Goal: Task Accomplishment & Management: Use online tool/utility

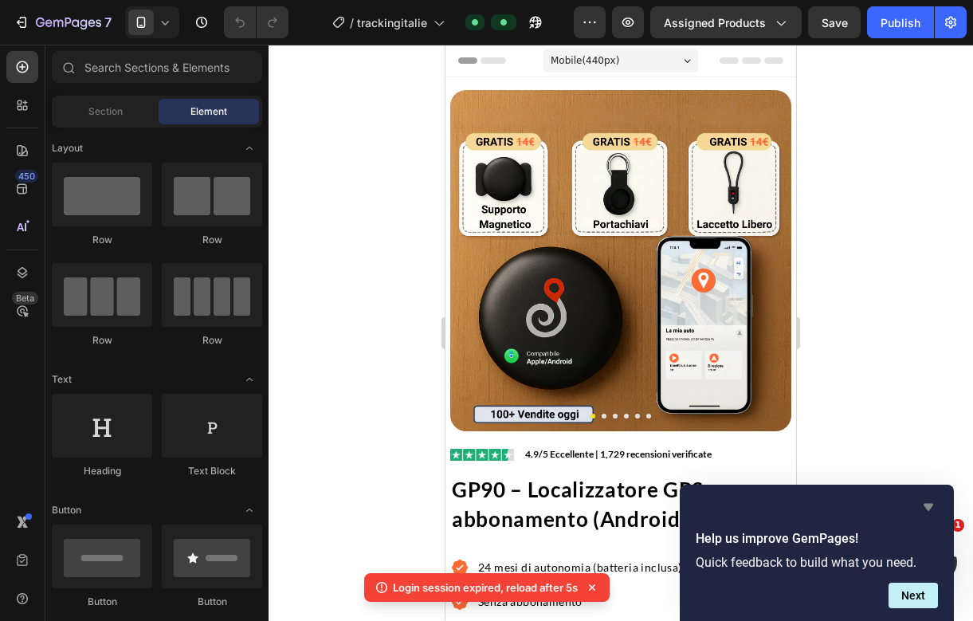
click at [931, 508] on icon "Hide survey" at bounding box center [928, 506] width 19 height 19
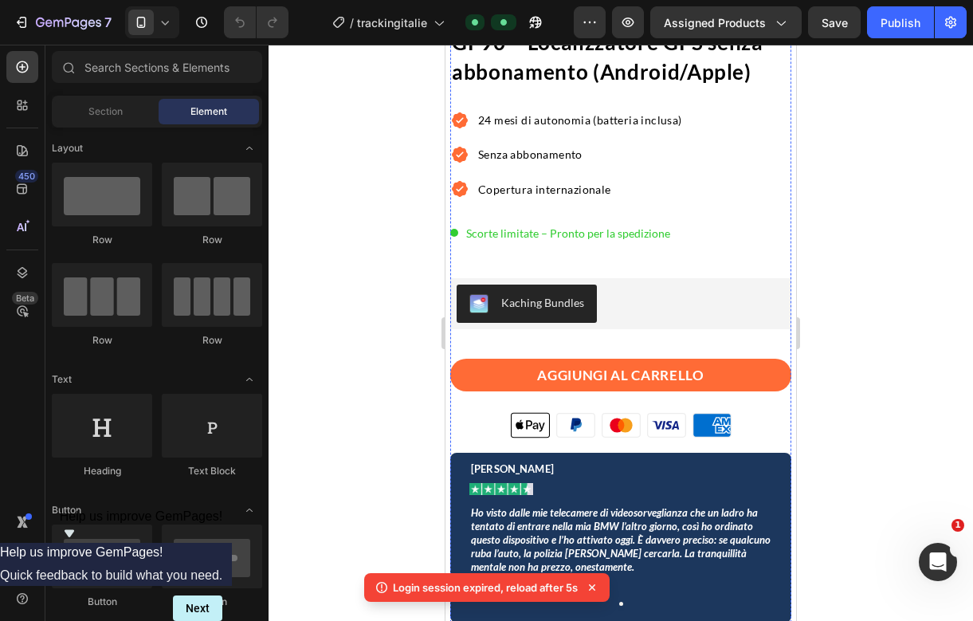
scroll to position [471, 0]
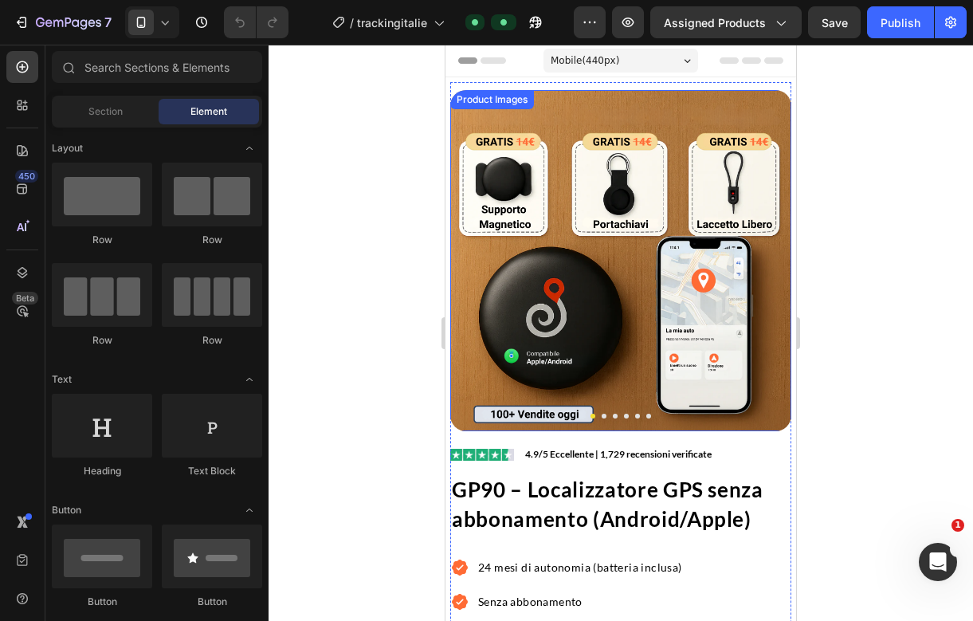
scroll to position [87, 0]
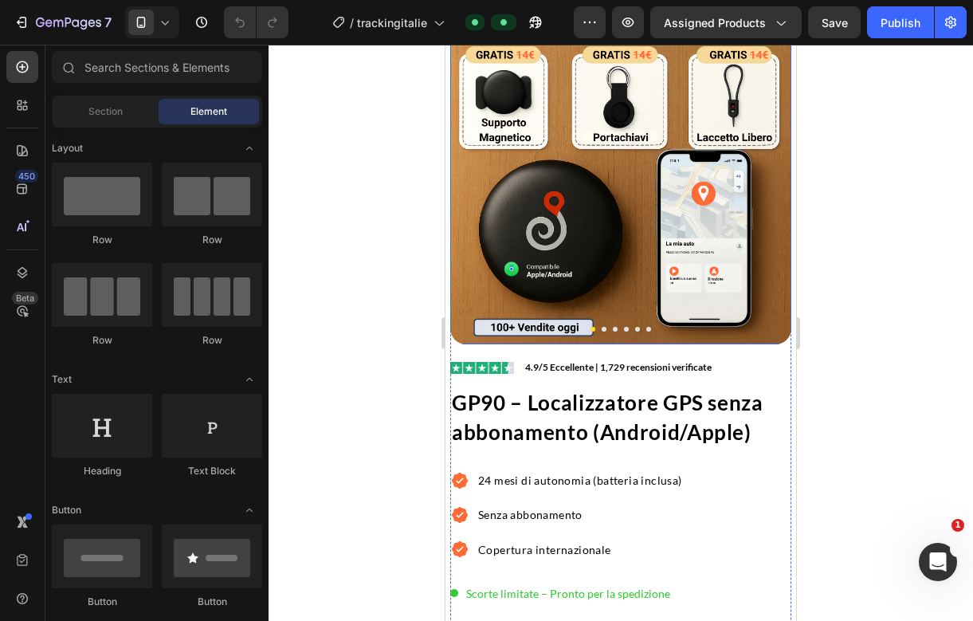
click at [615, 291] on img at bounding box center [620, 173] width 341 height 341
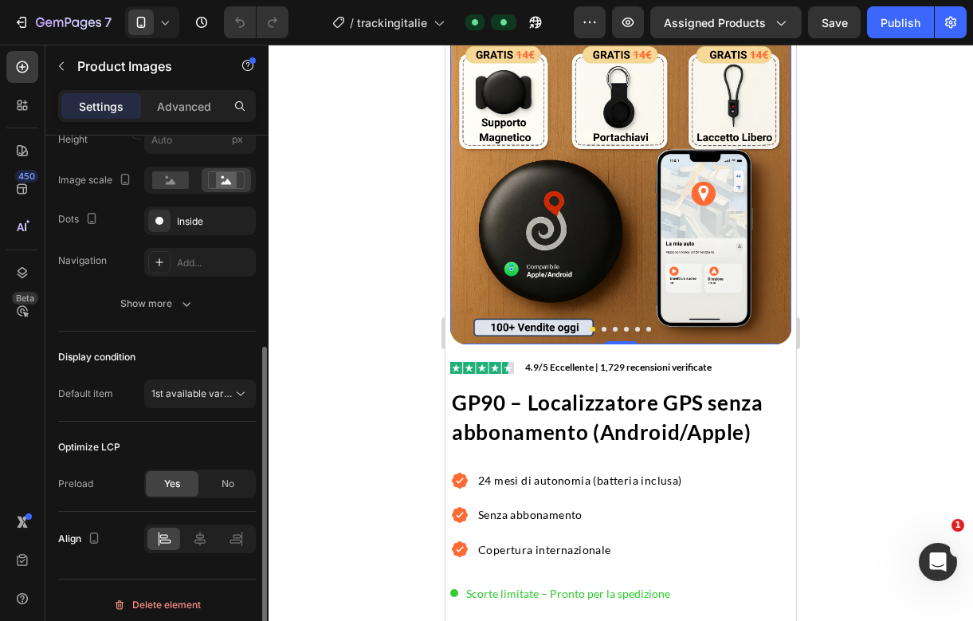
scroll to position [365, 0]
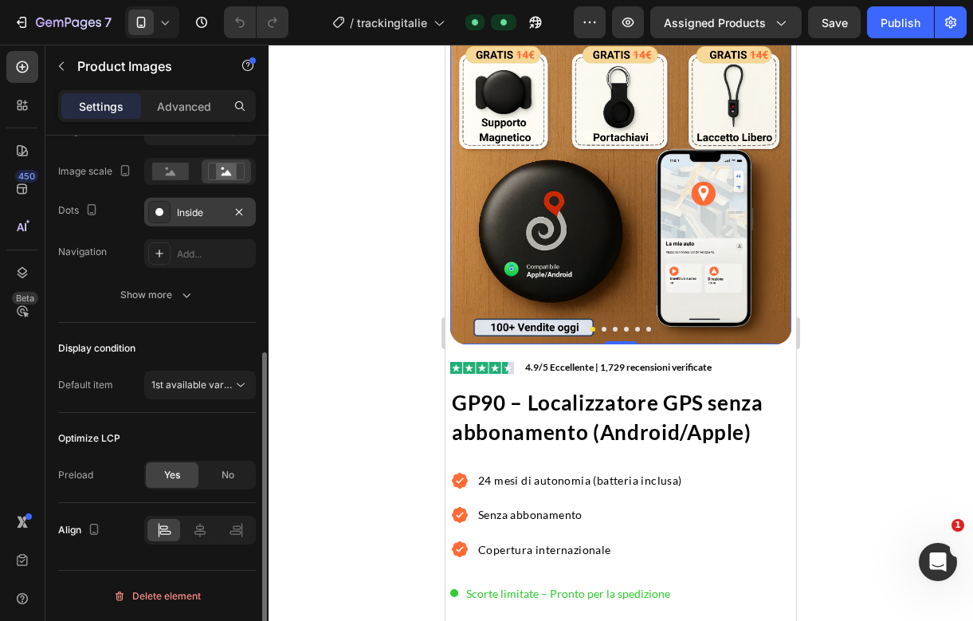
click at [155, 210] on icon at bounding box center [159, 212] width 13 height 13
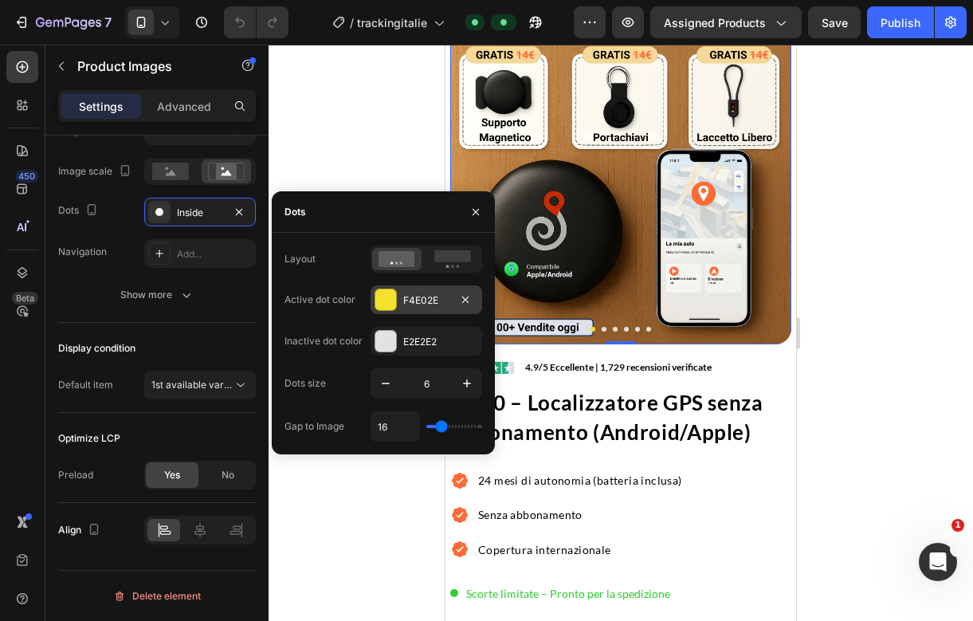
click at [387, 304] on div at bounding box center [385, 299] width 21 height 21
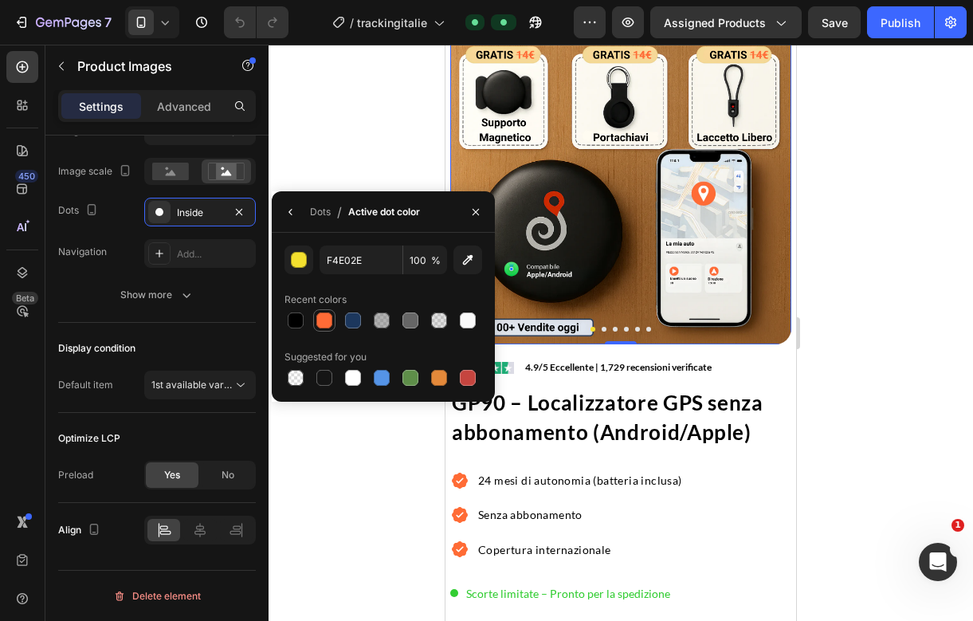
click at [329, 323] on div at bounding box center [324, 320] width 16 height 16
type input "FF6B36"
click at [872, 311] on div at bounding box center [620, 333] width 704 height 576
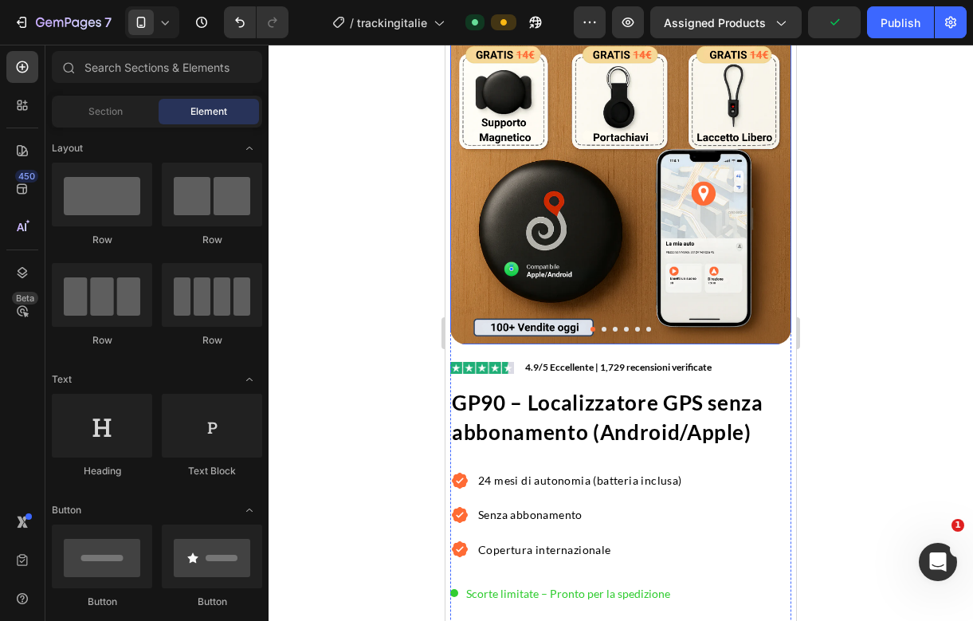
scroll to position [98, 0]
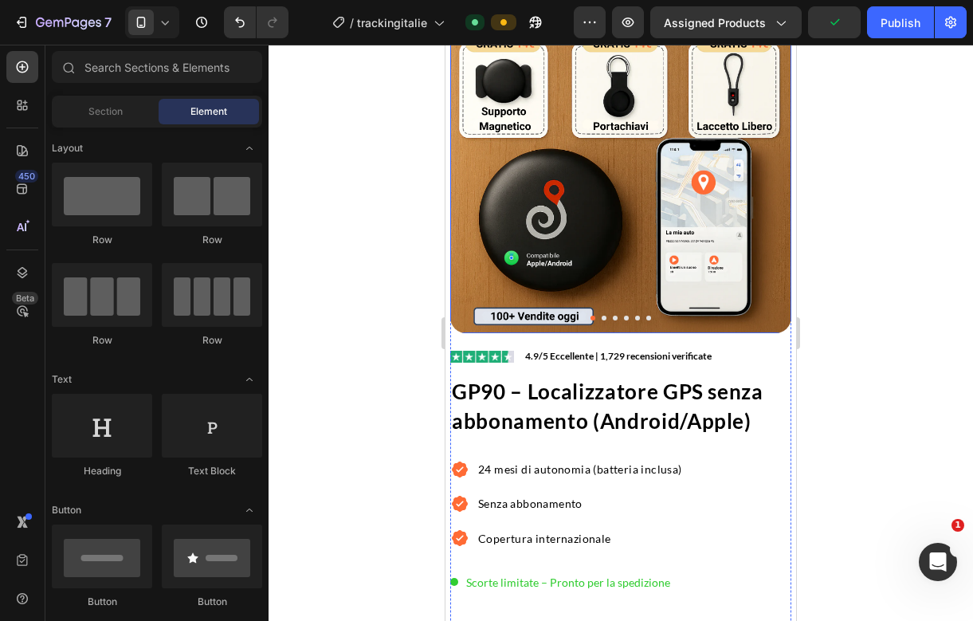
click at [625, 287] on img at bounding box center [620, 162] width 341 height 341
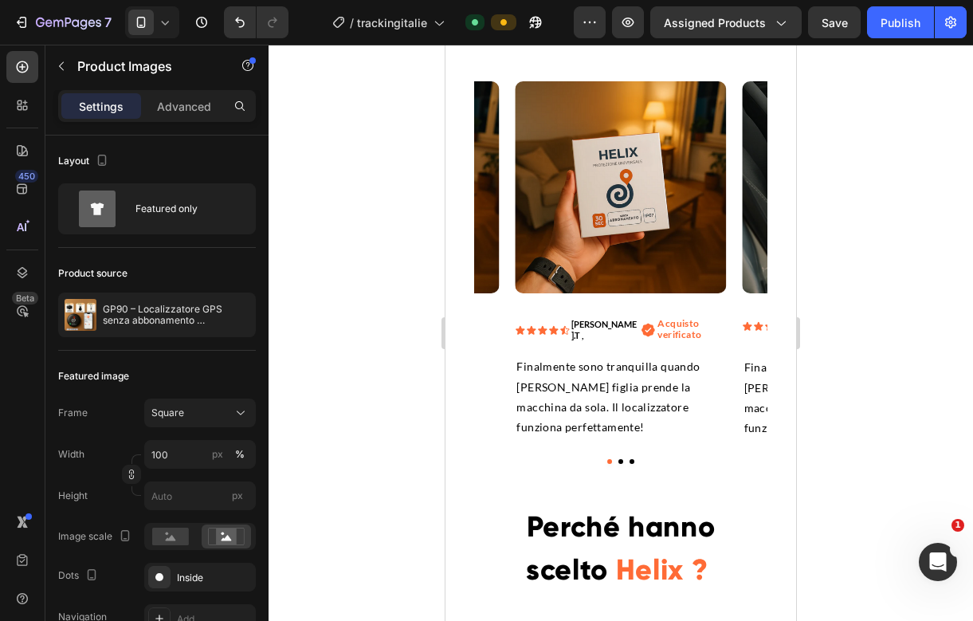
scroll to position [2359, 0]
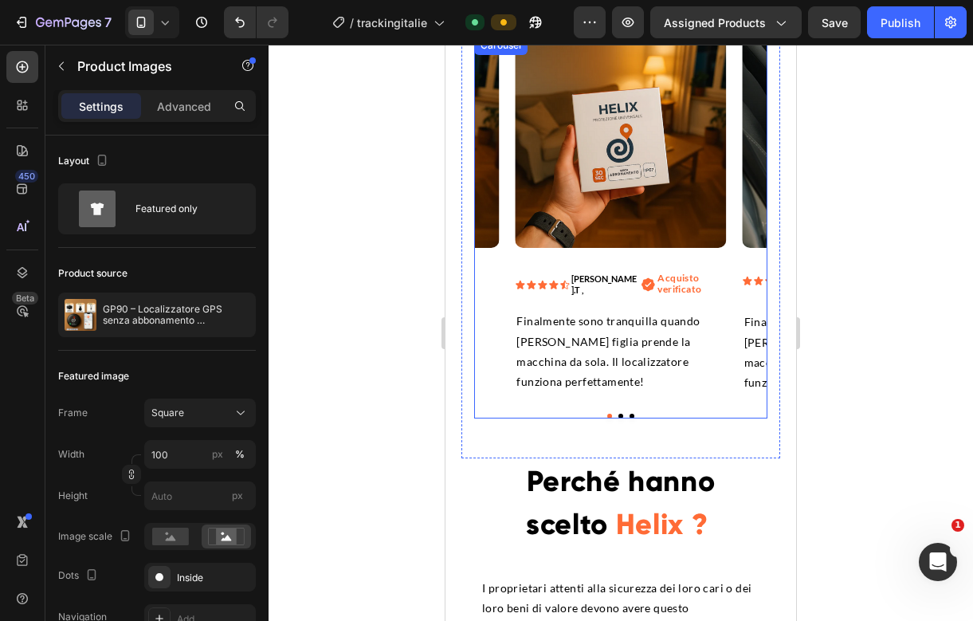
click at [621, 413] on button "Dot" at bounding box center [620, 415] width 5 height 5
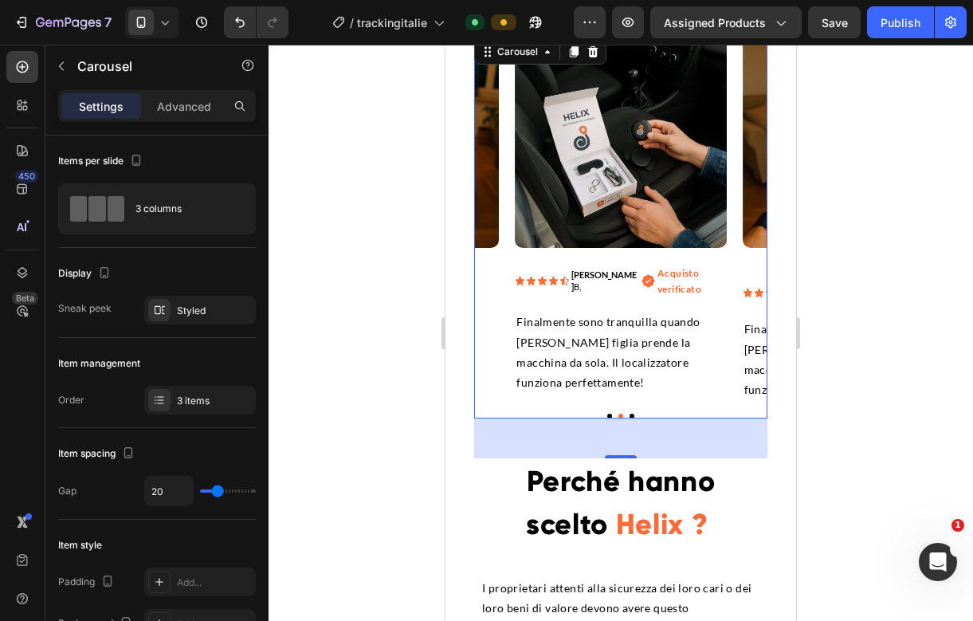
click at [629, 413] on button "Dot" at bounding box center [631, 415] width 5 height 5
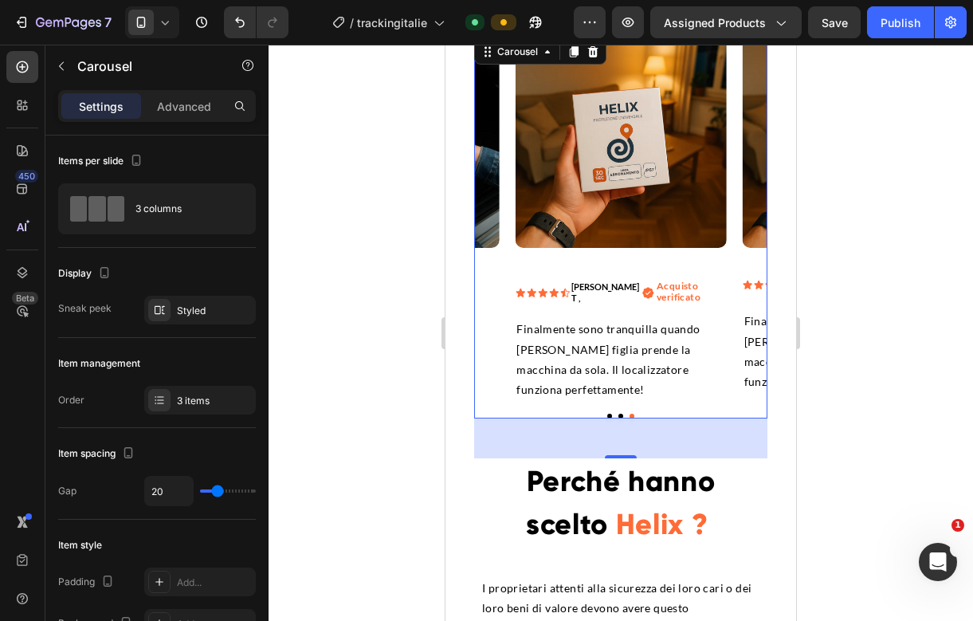
click at [621, 413] on button "Dot" at bounding box center [620, 415] width 5 height 5
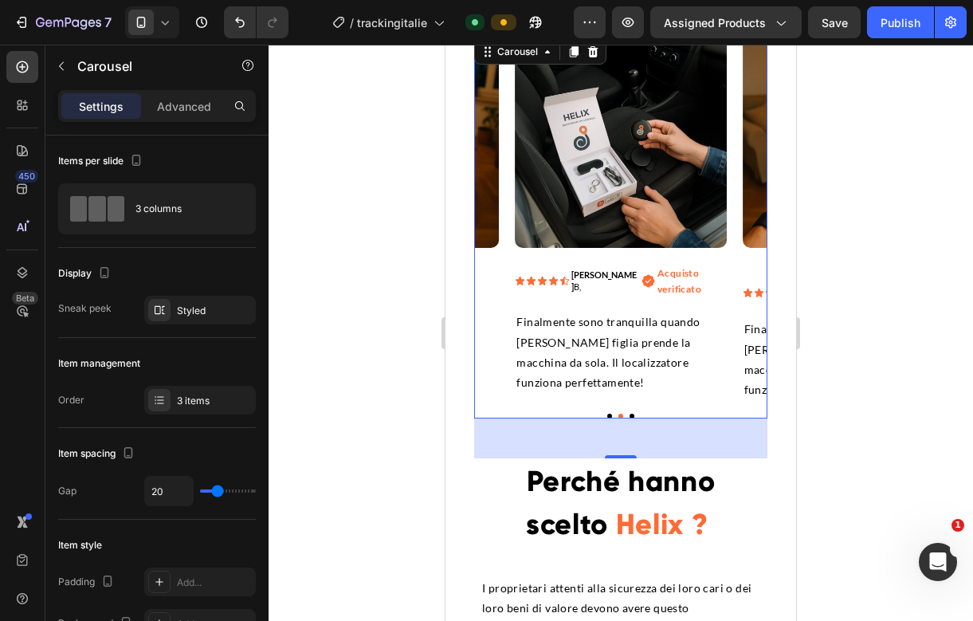
click at [610, 413] on button "Dot" at bounding box center [609, 415] width 5 height 5
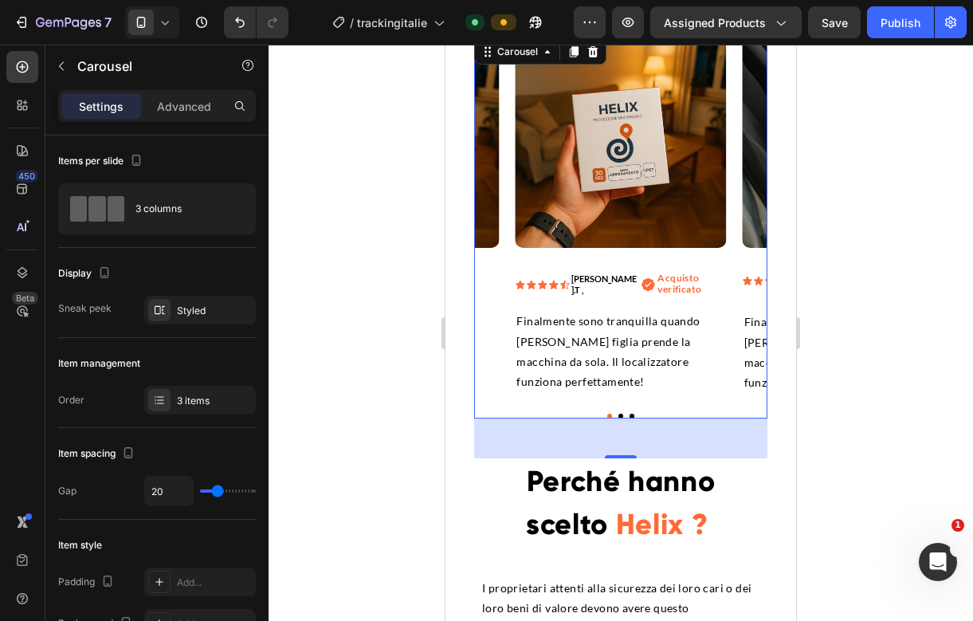
click at [620, 413] on button "Dot" at bounding box center [620, 415] width 5 height 5
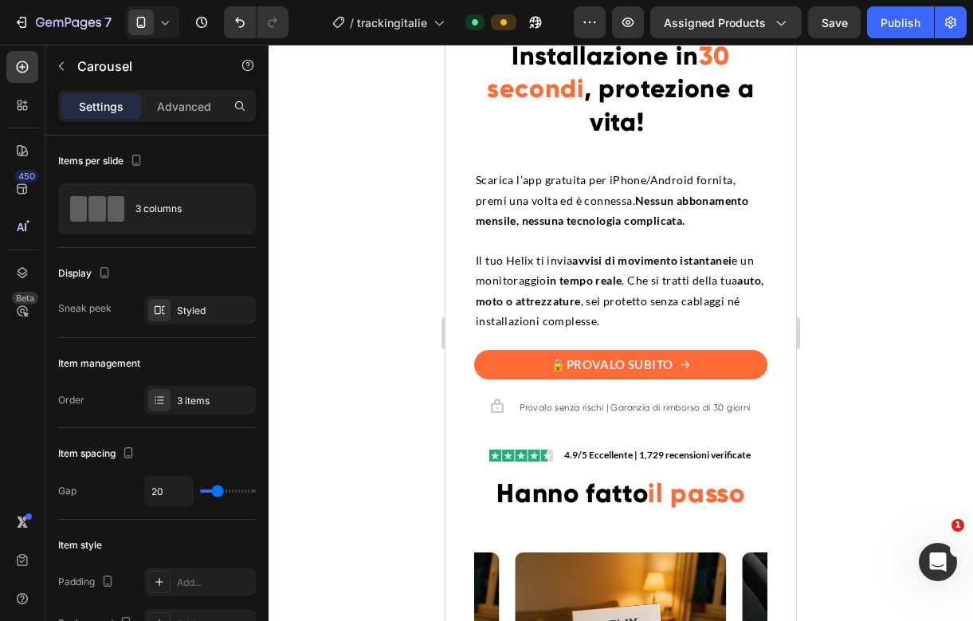
scroll to position [1835, 0]
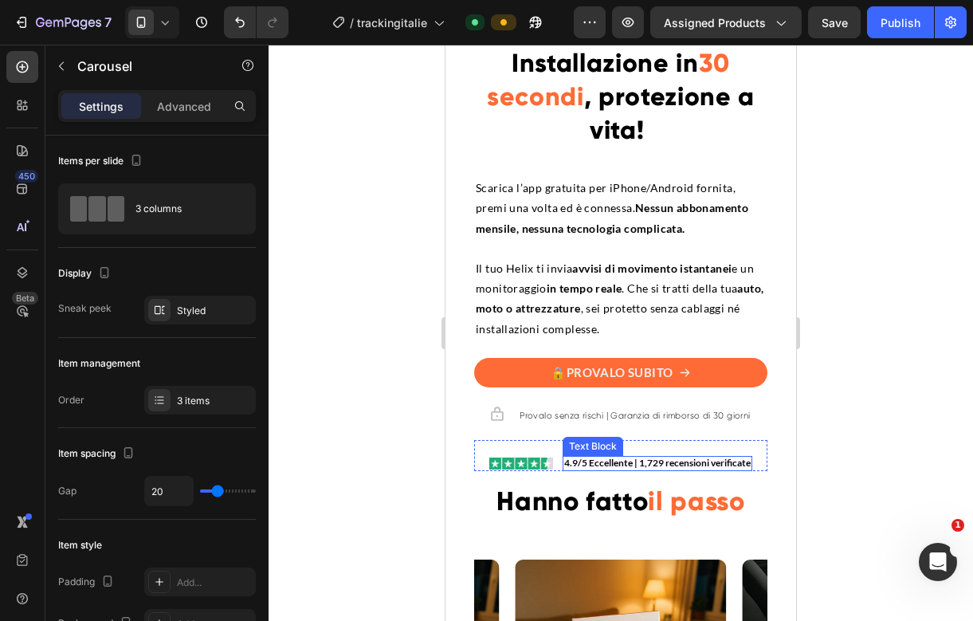
click at [656, 458] on strong "4.9/5 Eccellente | 1,729 recensioni verificate" at bounding box center [657, 462] width 186 height 12
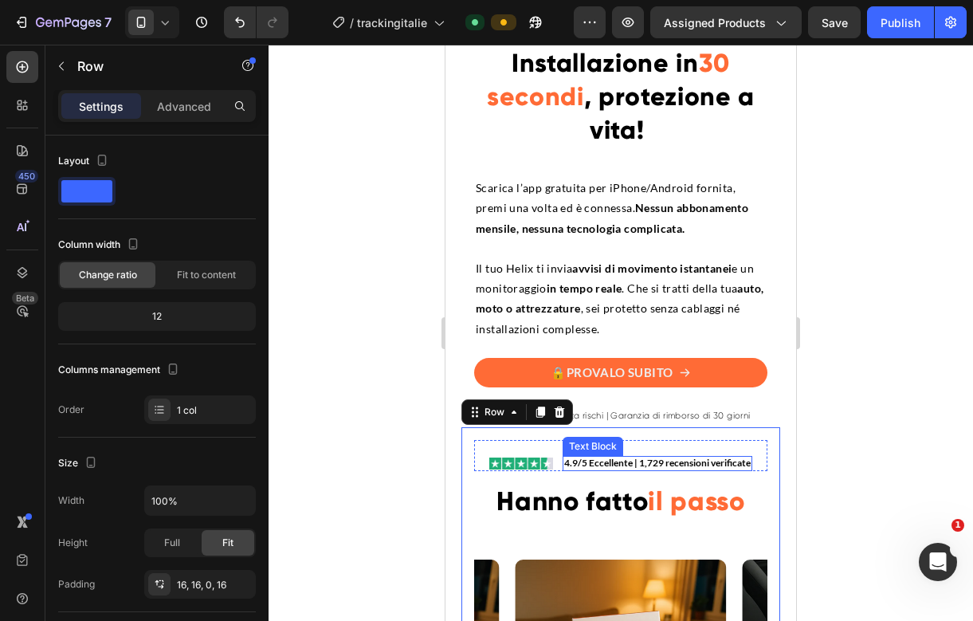
click at [654, 462] on strong "4.9/5 Eccellente | 1,729 recensioni verificate" at bounding box center [657, 462] width 186 height 12
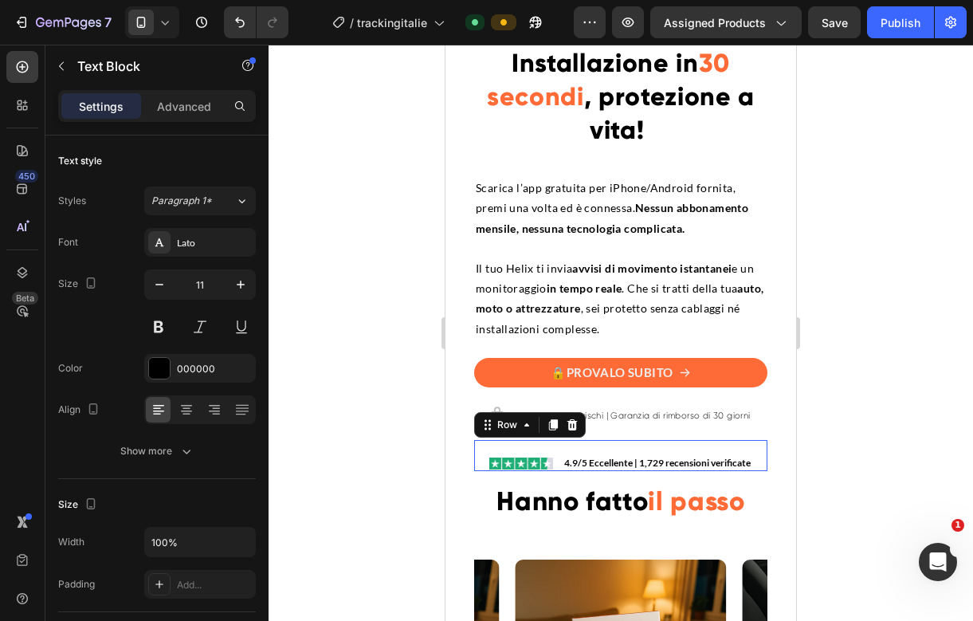
click at [535, 448] on div "Image Icon List 4.9/5 Eccellente | 1,729 recensioni verificate Text Block Row 0" at bounding box center [620, 455] width 293 height 30
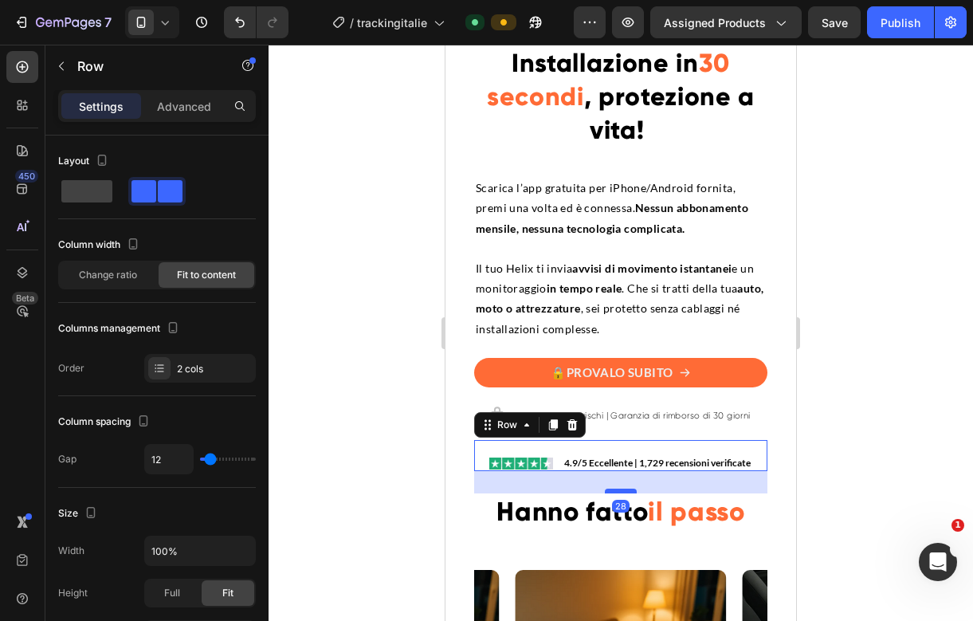
drag, startPoint x: 614, startPoint y: 480, endPoint x: 614, endPoint y: 492, distance: 12.7
click at [614, 492] on div at bounding box center [621, 490] width 32 height 5
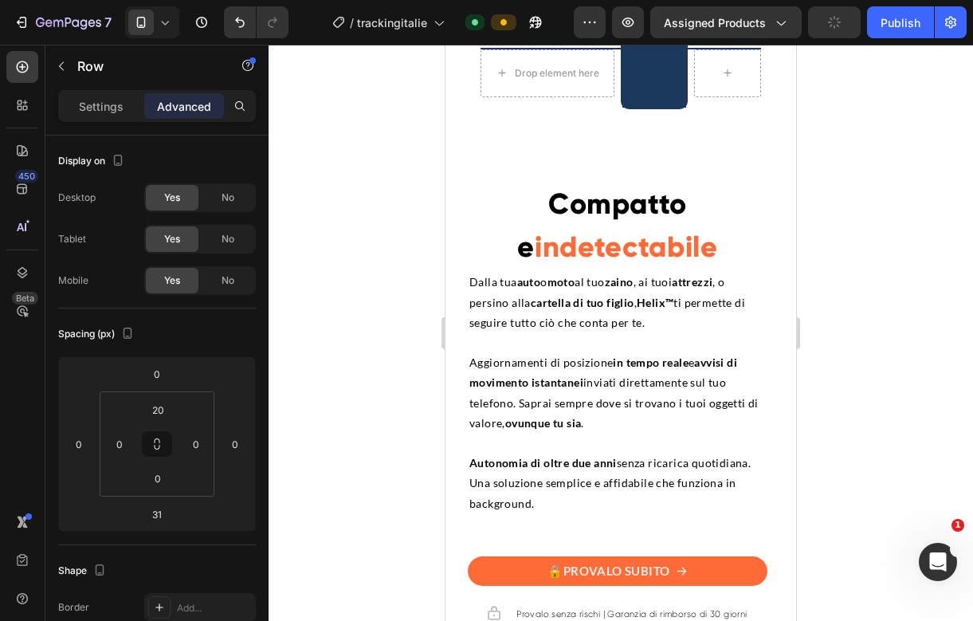
scroll to position [3358, 0]
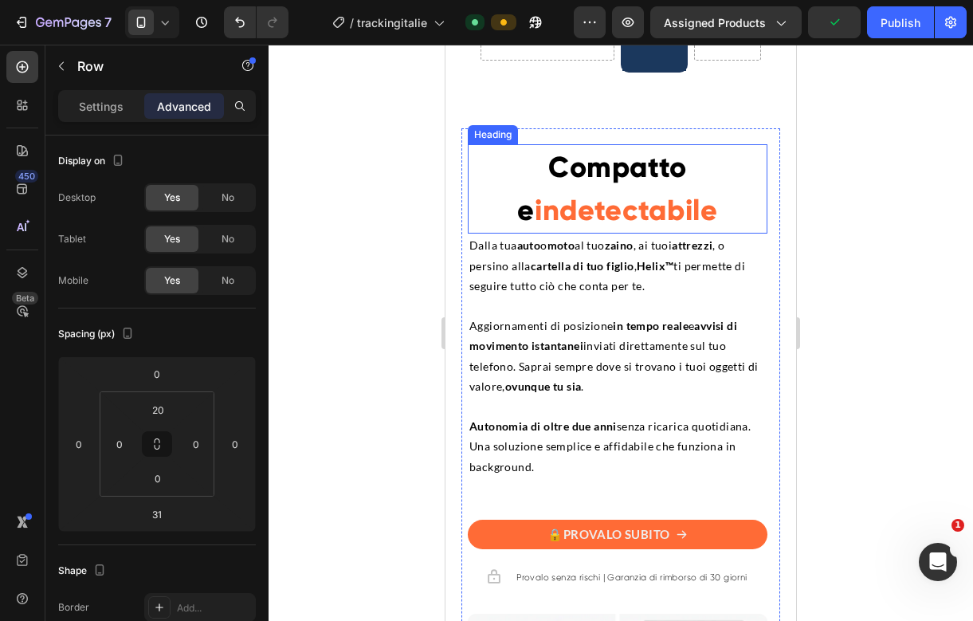
click at [682, 202] on strong "indetectabile" at bounding box center [626, 210] width 183 height 35
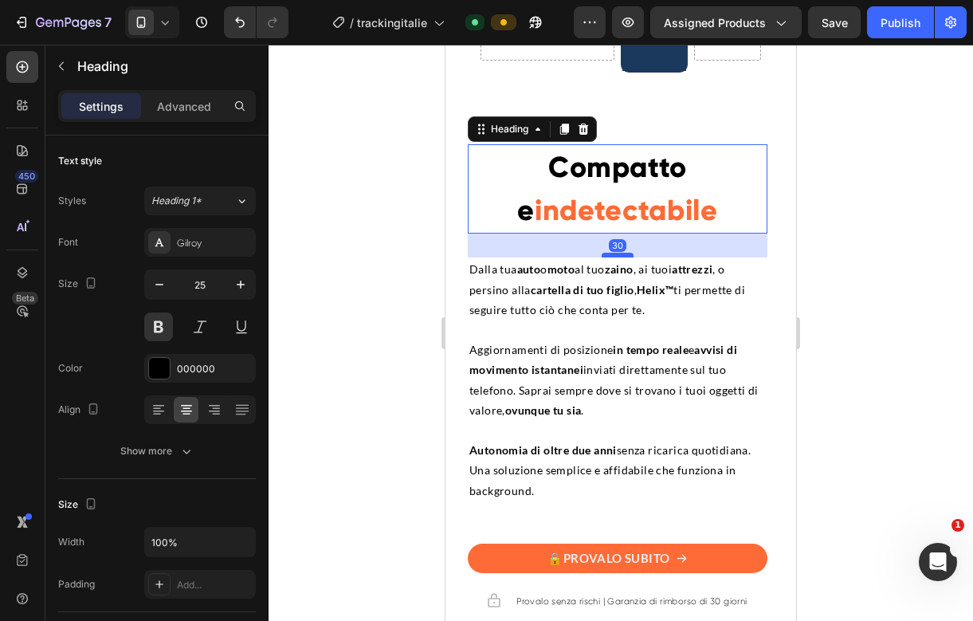
drag, startPoint x: 614, startPoint y: 231, endPoint x: 617, endPoint y: 255, distance: 24.0
click at [617, 255] on div at bounding box center [617, 255] width 32 height 5
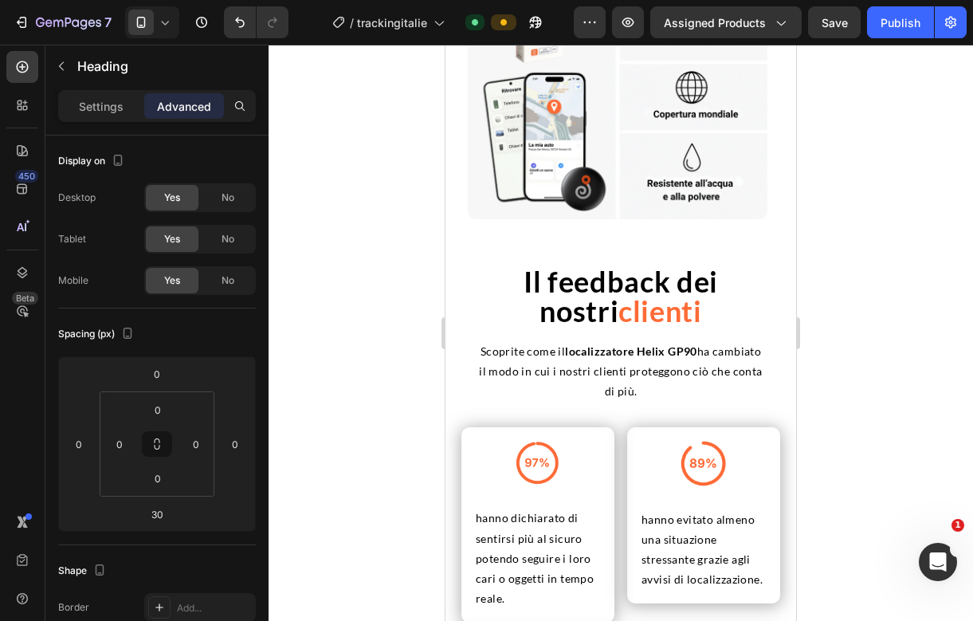
scroll to position [4131, 0]
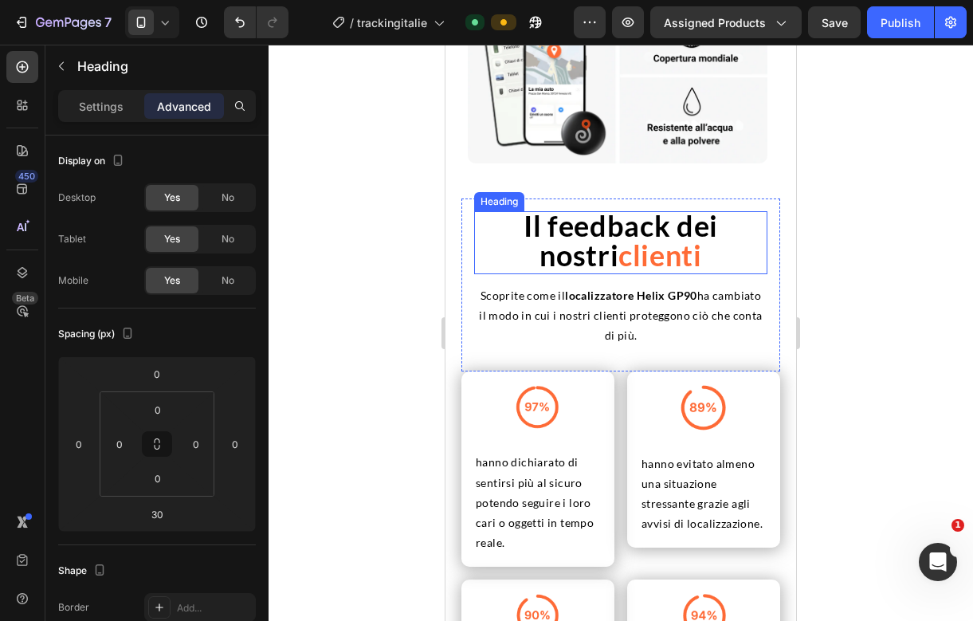
click at [658, 249] on strong "clienti" at bounding box center [660, 254] width 84 height 35
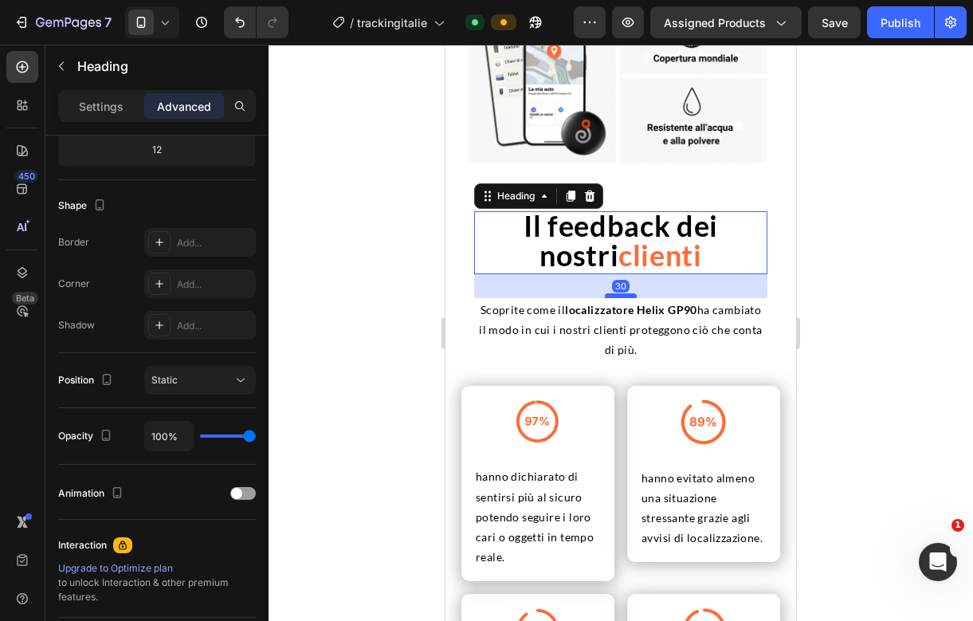
drag, startPoint x: 625, startPoint y: 280, endPoint x: 625, endPoint y: 296, distance: 15.2
click at [625, 296] on div at bounding box center [621, 295] width 32 height 5
type input "31"
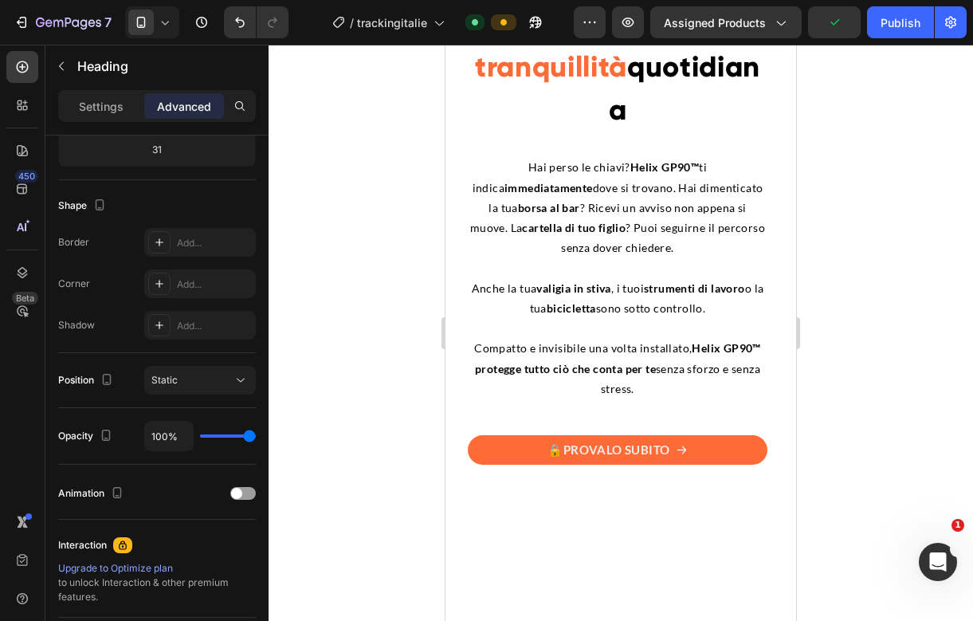
scroll to position [5001, 0]
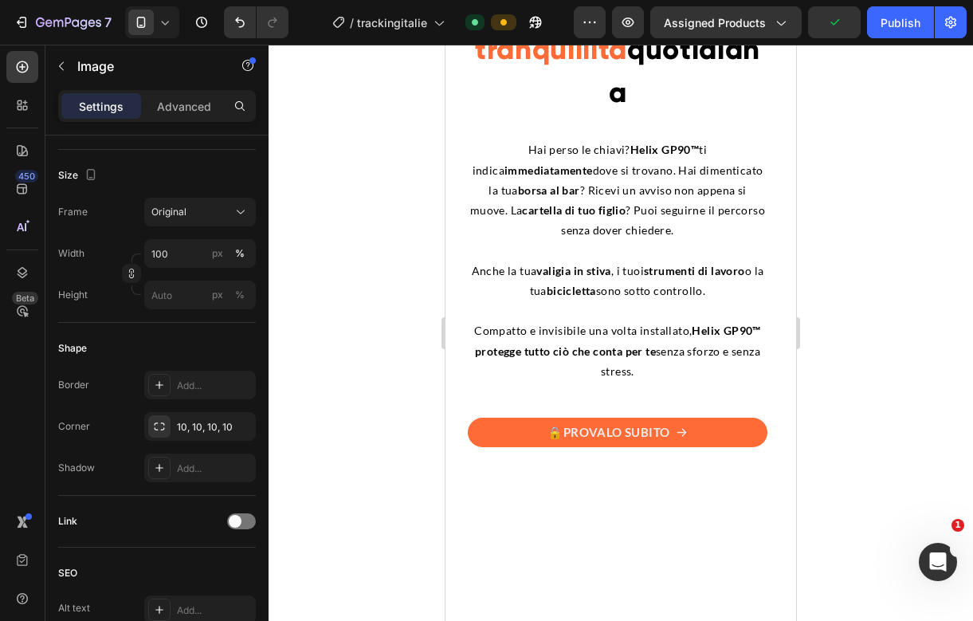
scroll to position [0, 0]
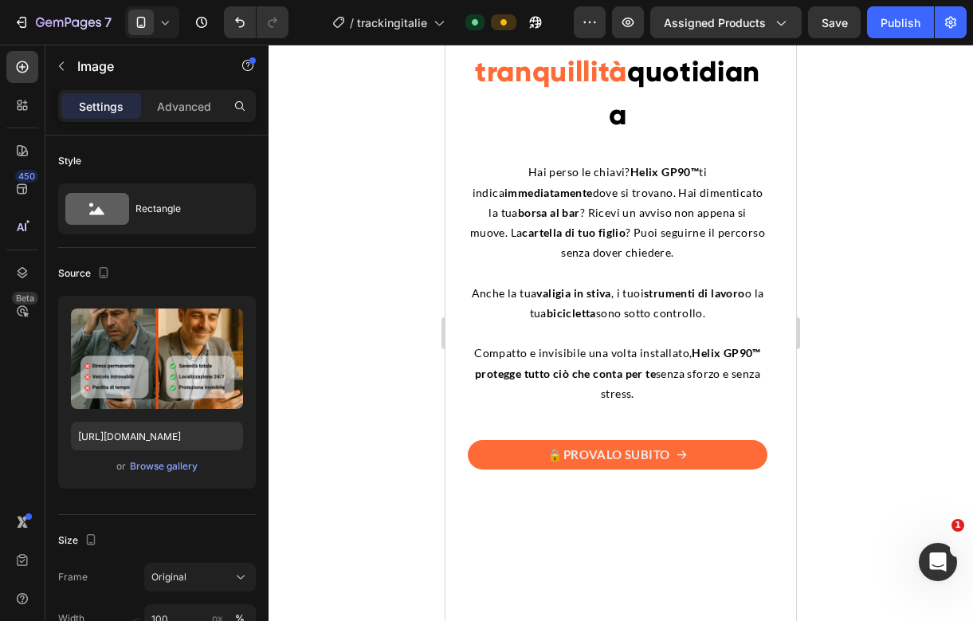
drag, startPoint x: 627, startPoint y: 281, endPoint x: 628, endPoint y: 304, distance: 22.3
click at [628, 6] on div at bounding box center [617, 3] width 32 height 5
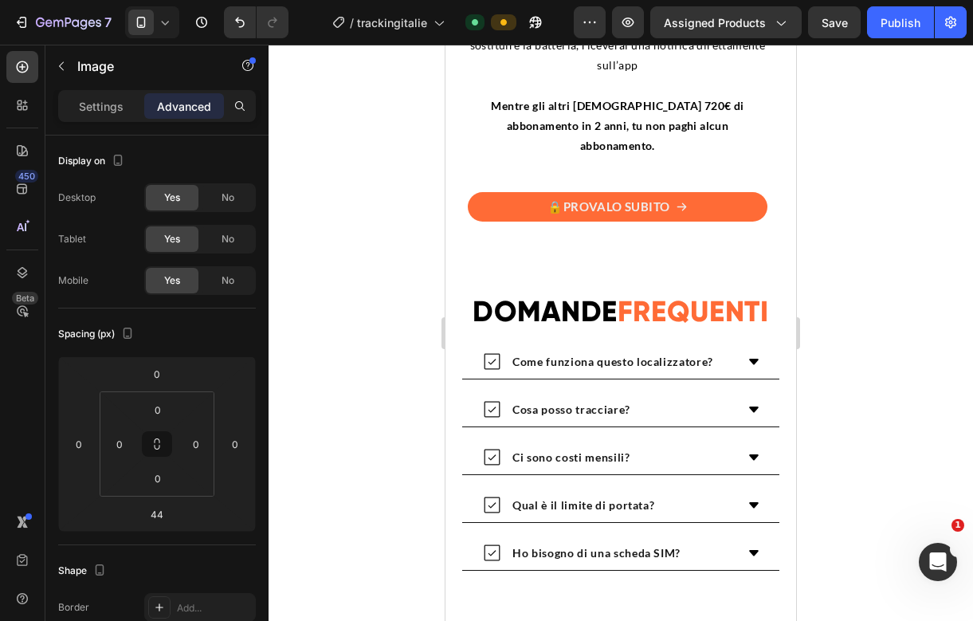
scroll to position [6011, 0]
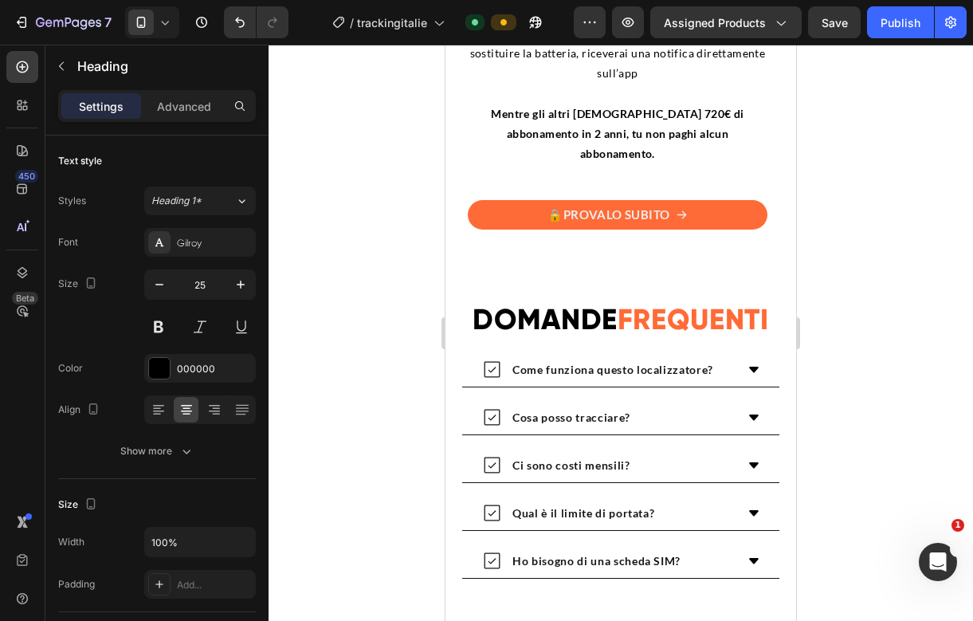
drag, startPoint x: 620, startPoint y: 241, endPoint x: 620, endPoint y: 260, distance: 18.3
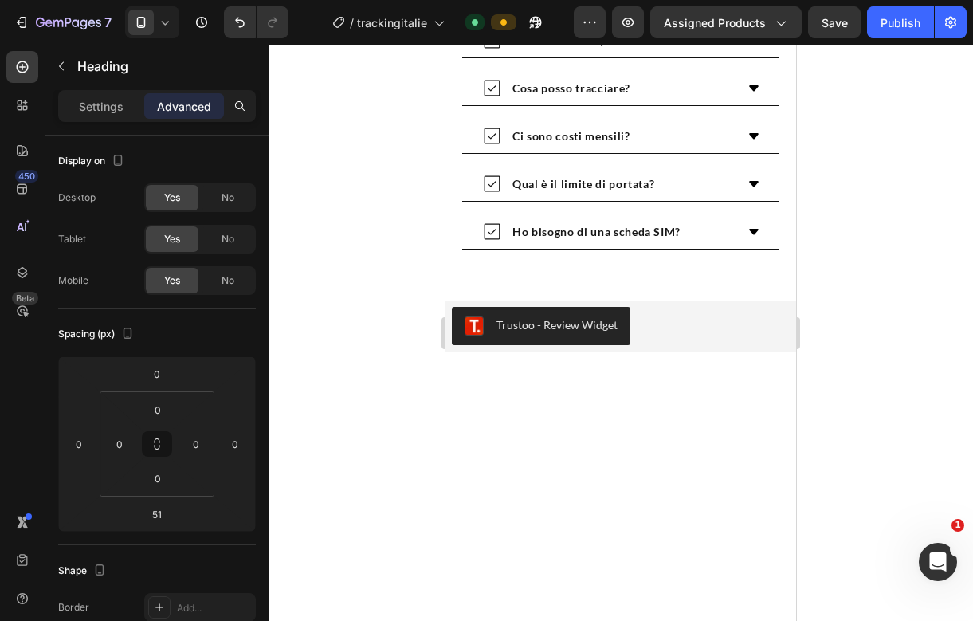
scroll to position [6630, 0]
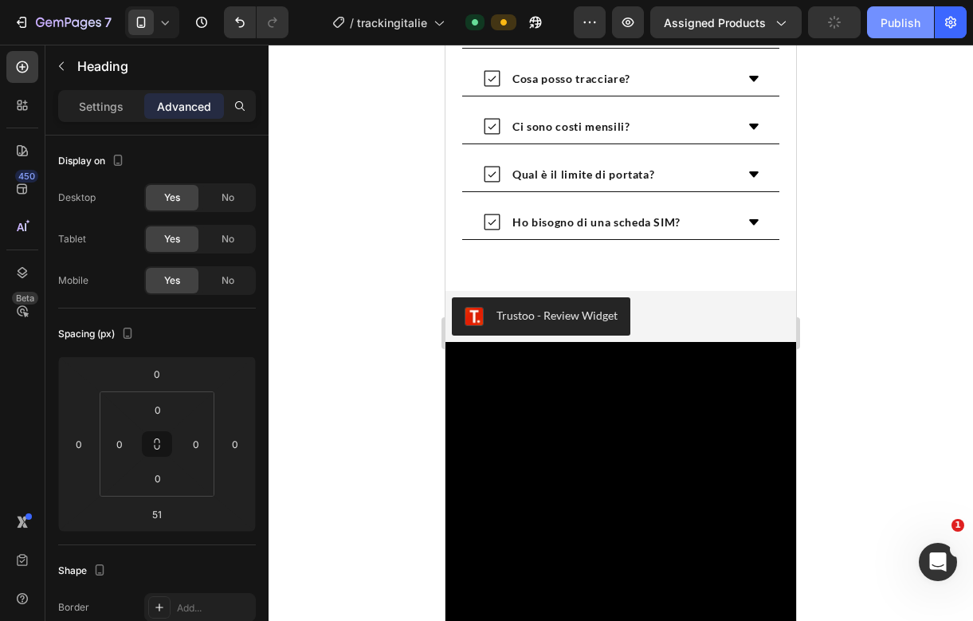
click at [883, 21] on div "Publish" at bounding box center [900, 22] width 40 height 17
